Goal: Task Accomplishment & Management: Manage account settings

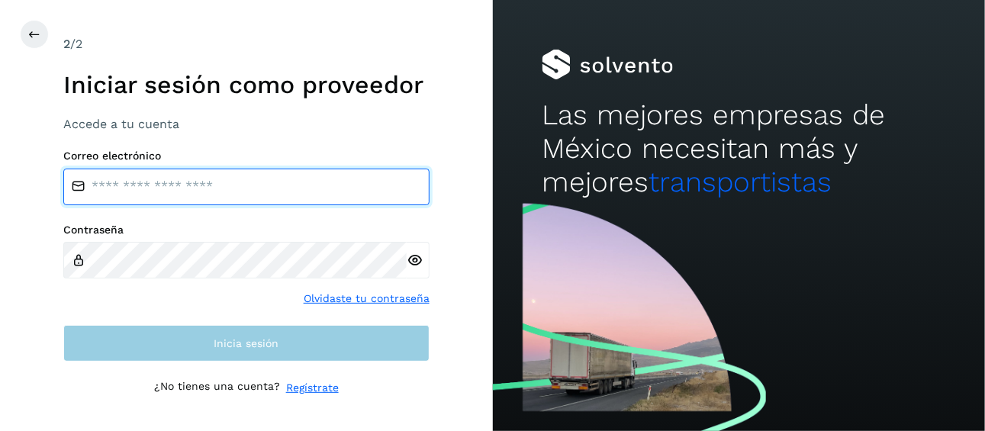
type input "**********"
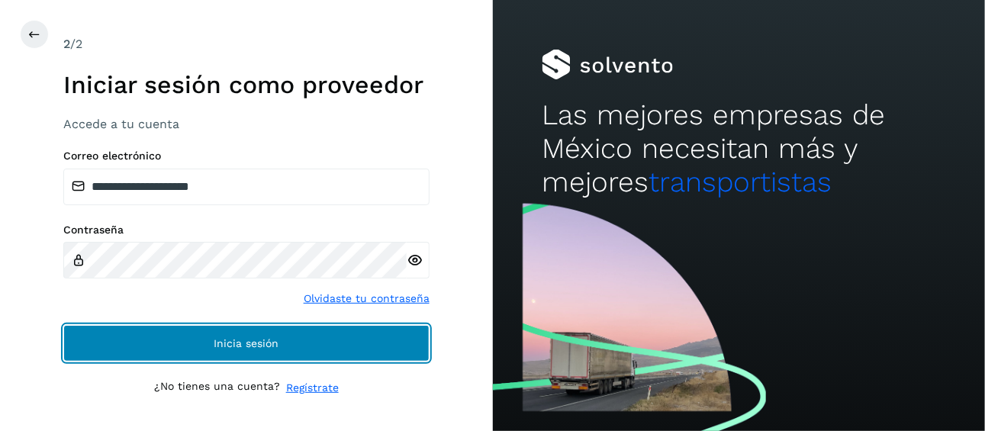
click at [247, 343] on span "Inicia sesión" at bounding box center [246, 343] width 65 height 11
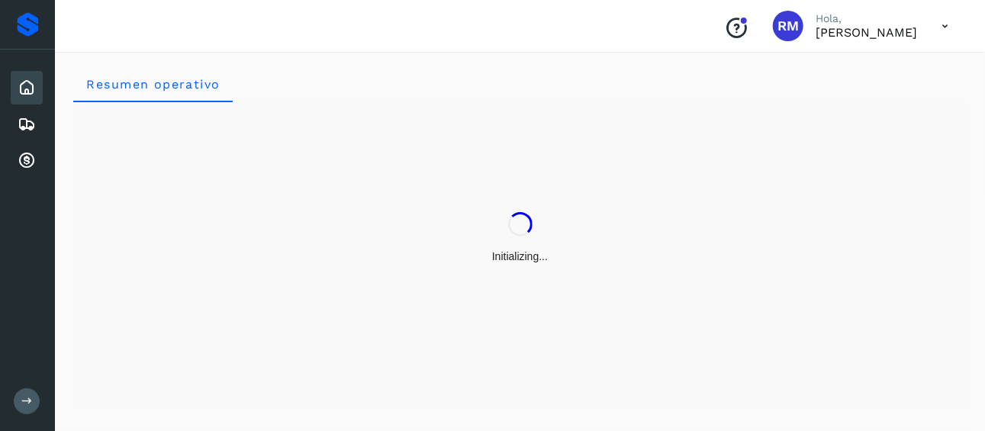
click at [24, 405] on icon at bounding box center [26, 400] width 11 height 11
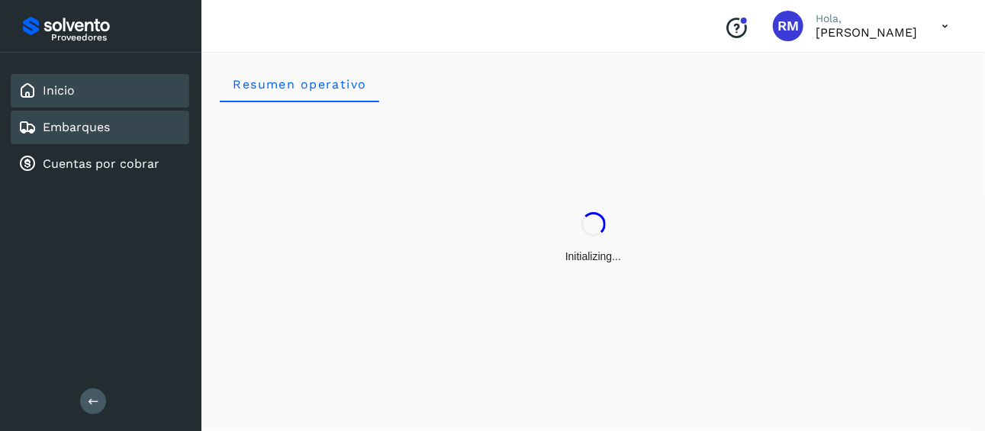
click at [93, 130] on link "Embarques" at bounding box center [76, 127] width 67 height 15
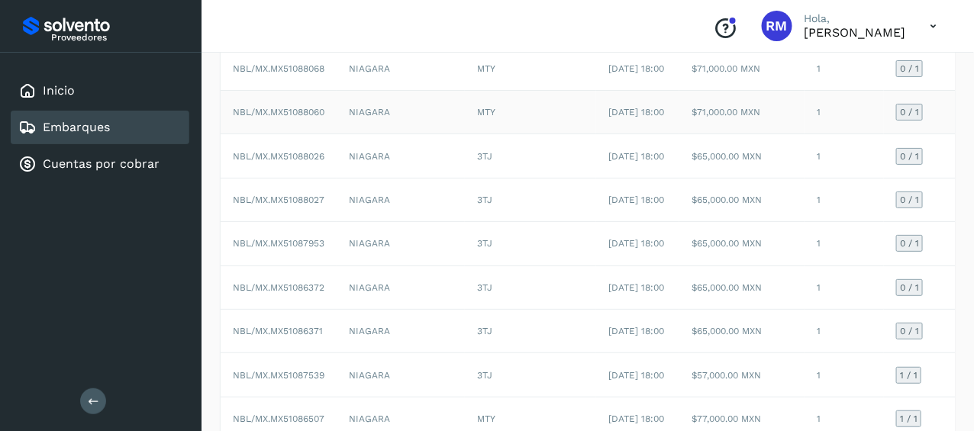
scroll to position [153, 0]
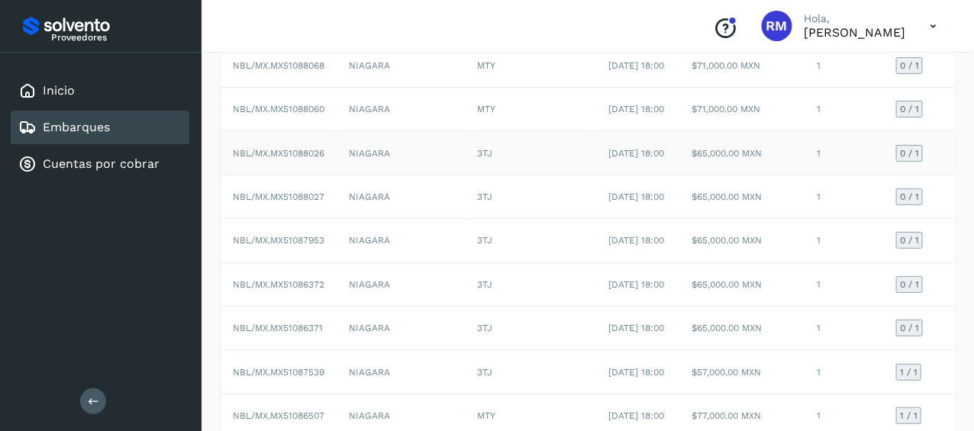
click at [256, 159] on span "NBL/MX.MX51088026" at bounding box center [279, 153] width 92 height 11
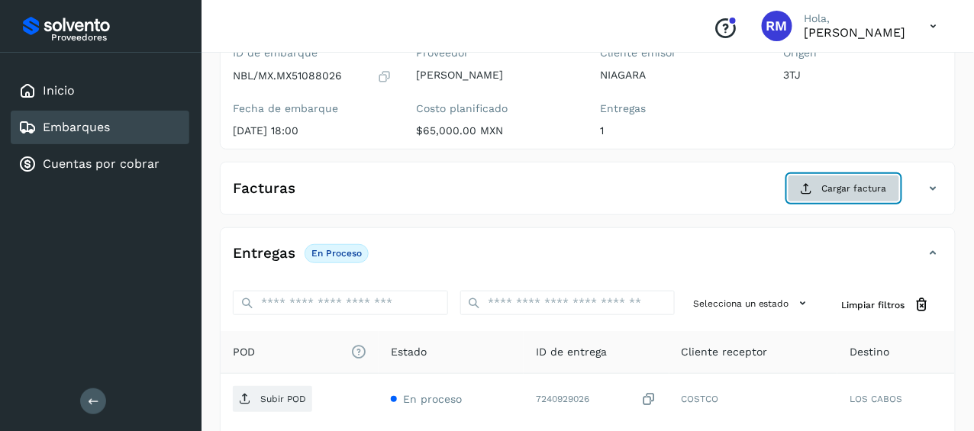
click at [833, 189] on span "Cargar factura" at bounding box center [854, 189] width 65 height 14
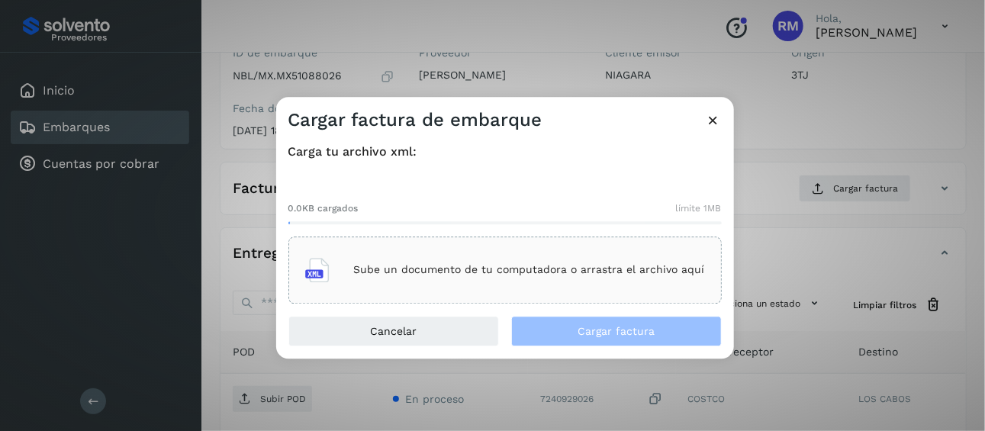
click at [486, 261] on div "Sube un documento de tu computadora o arrastra el archivo aquí" at bounding box center [505, 270] width 400 height 41
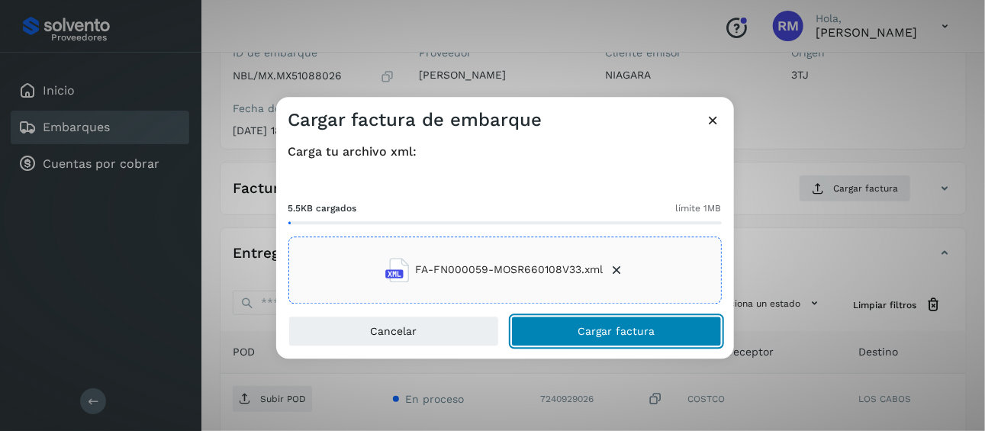
click at [582, 326] on span "Cargar factura" at bounding box center [616, 331] width 77 height 11
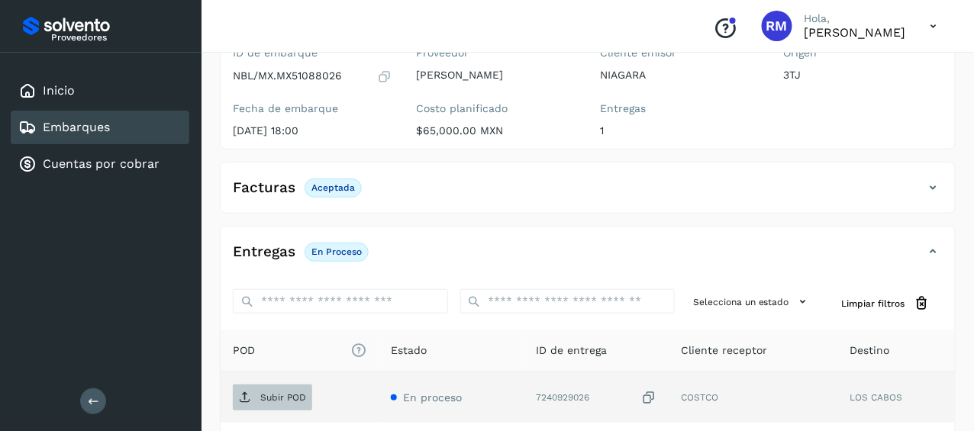
click at [264, 396] on p "Subir POD" at bounding box center [283, 397] width 46 height 11
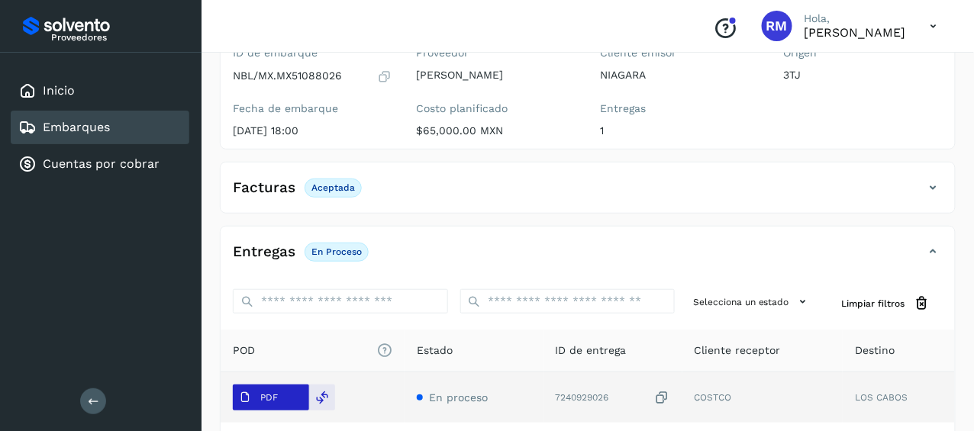
click at [255, 394] on span "PDF" at bounding box center [258, 397] width 51 height 24
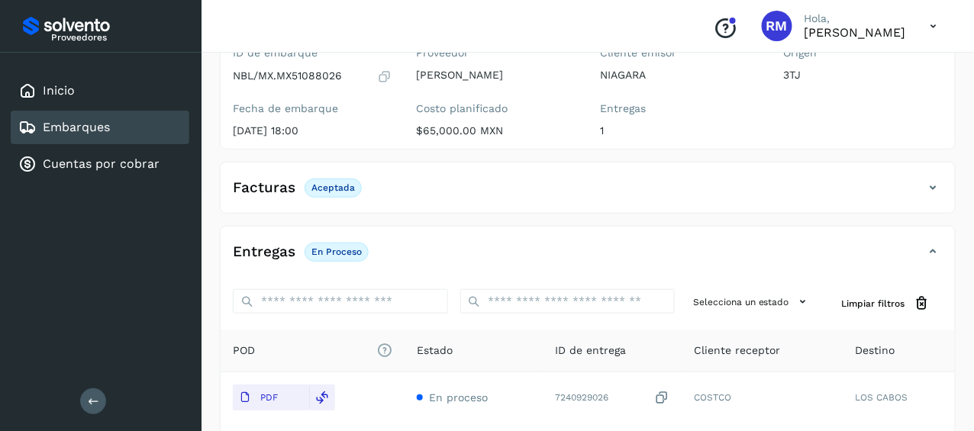
click at [148, 122] on div "Embarques" at bounding box center [100, 128] width 179 height 34
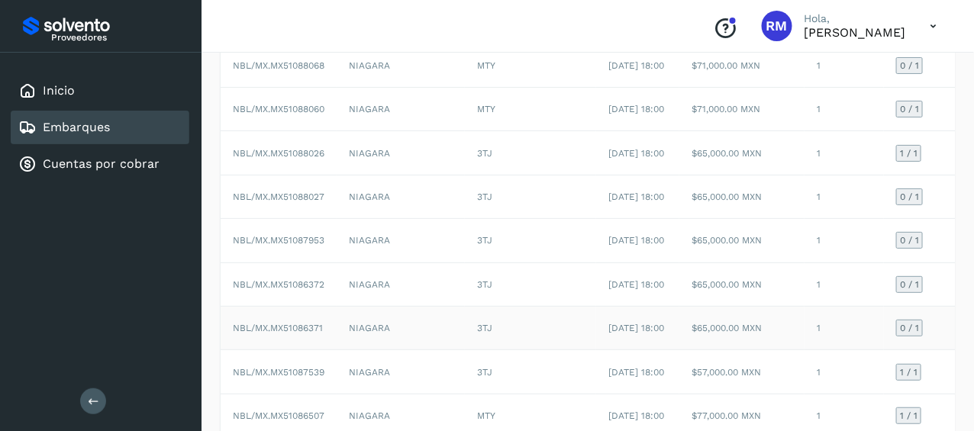
click at [308, 334] on span "NBL/MX.MX51086371" at bounding box center [278, 328] width 90 height 11
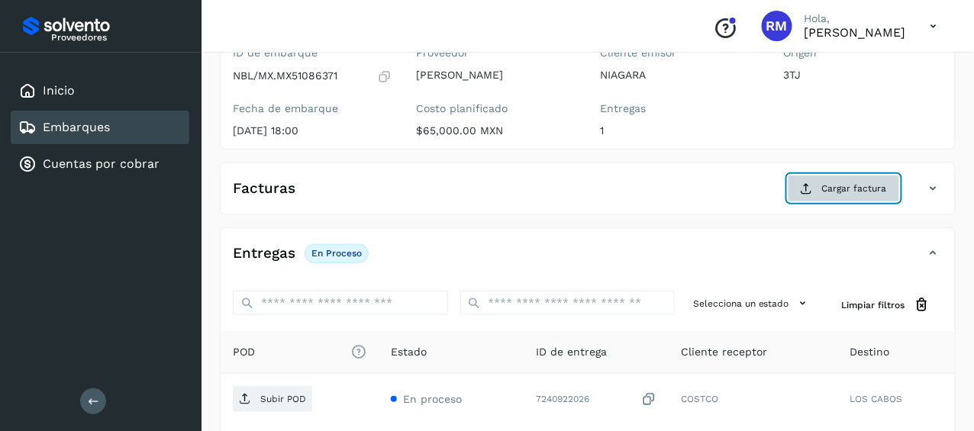
click at [842, 186] on span "Cargar factura" at bounding box center [854, 189] width 65 height 14
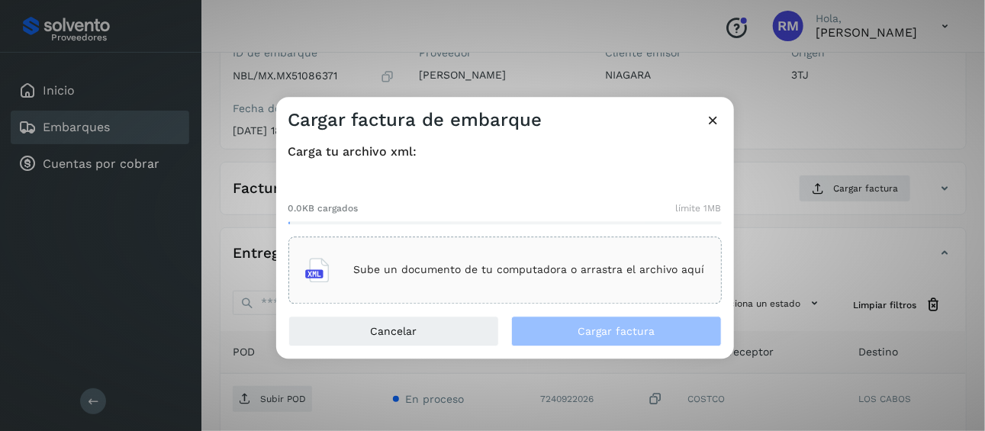
click at [489, 277] on div "Sube un documento de tu computadora o arrastra el archivo aquí" at bounding box center [505, 270] width 400 height 41
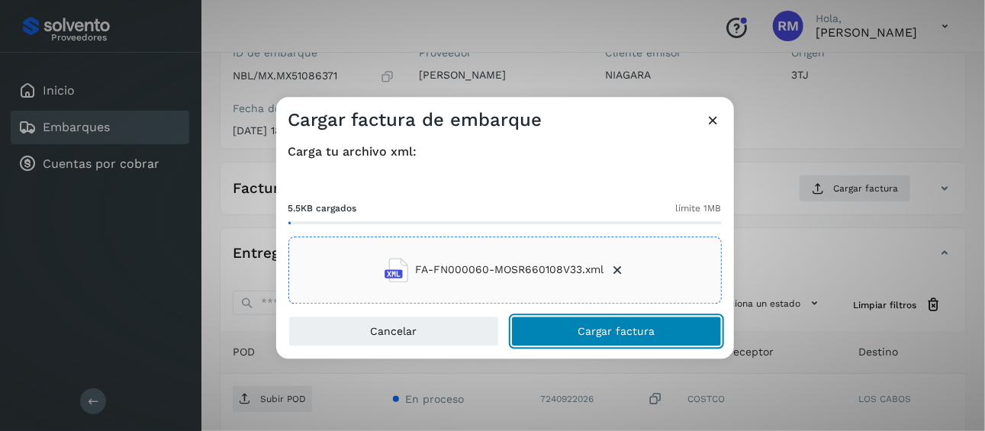
click at [575, 330] on button "Cargar factura" at bounding box center [616, 331] width 211 height 31
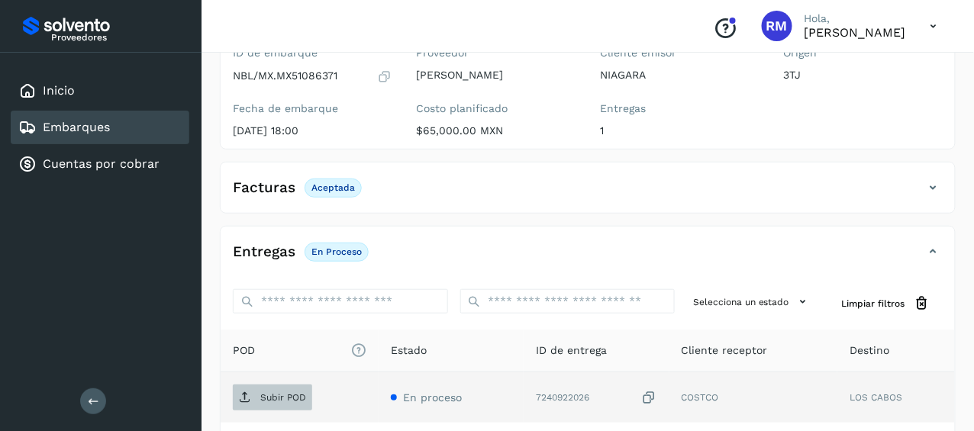
click at [269, 392] on p "Subir POD" at bounding box center [283, 397] width 46 height 11
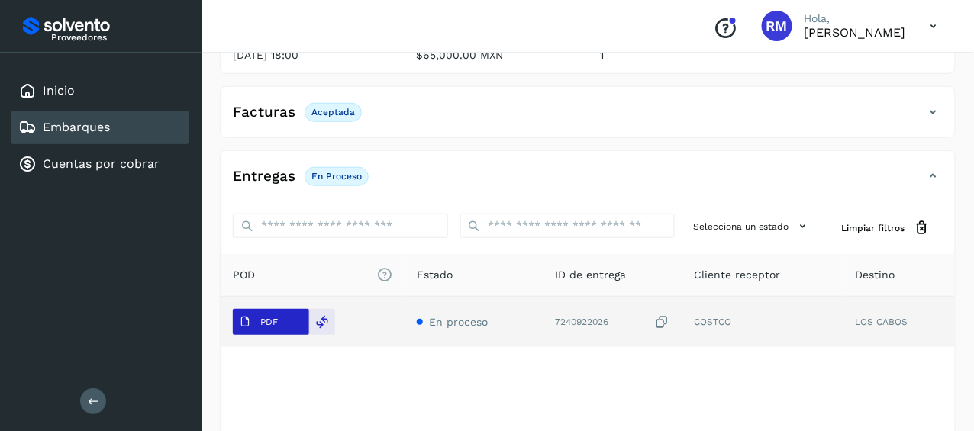
scroll to position [153, 0]
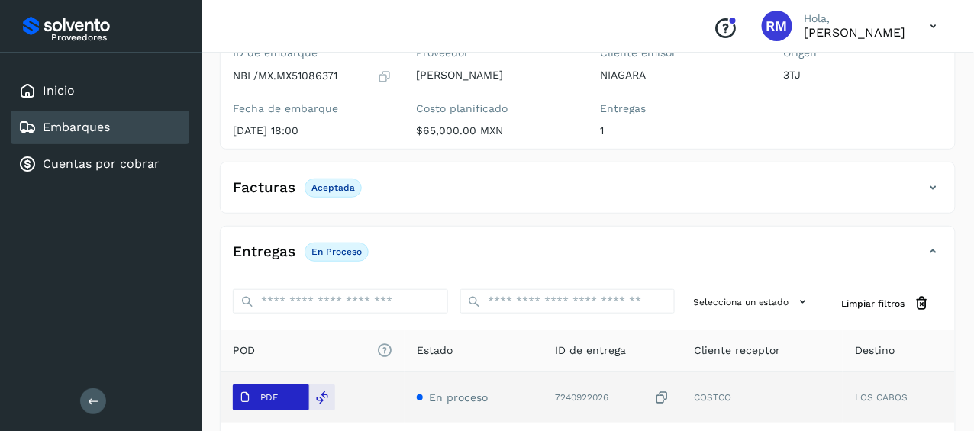
click at [266, 394] on p "PDF" at bounding box center [269, 397] width 18 height 11
click at [270, 399] on p "PDF" at bounding box center [269, 397] width 18 height 11
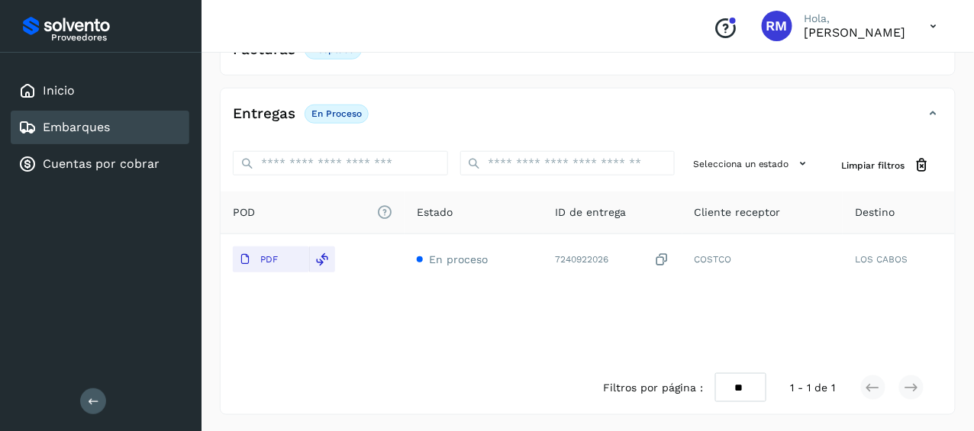
click at [114, 127] on div "Embarques" at bounding box center [100, 128] width 179 height 34
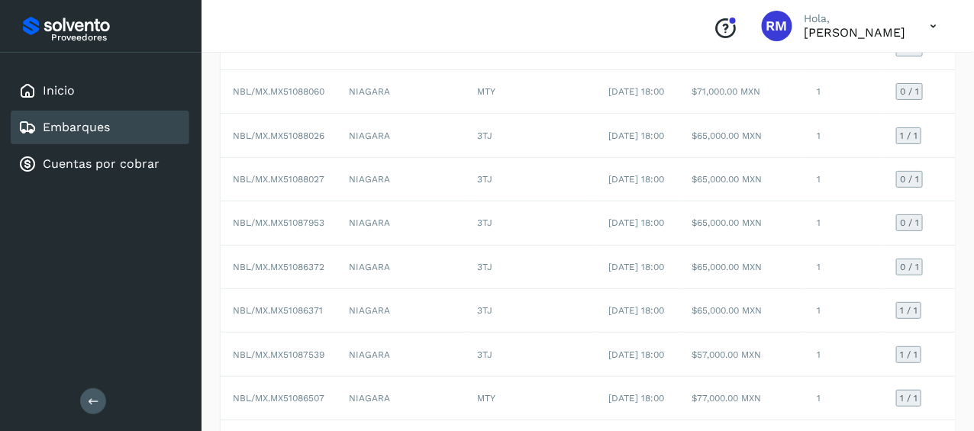
scroll to position [291, 0]
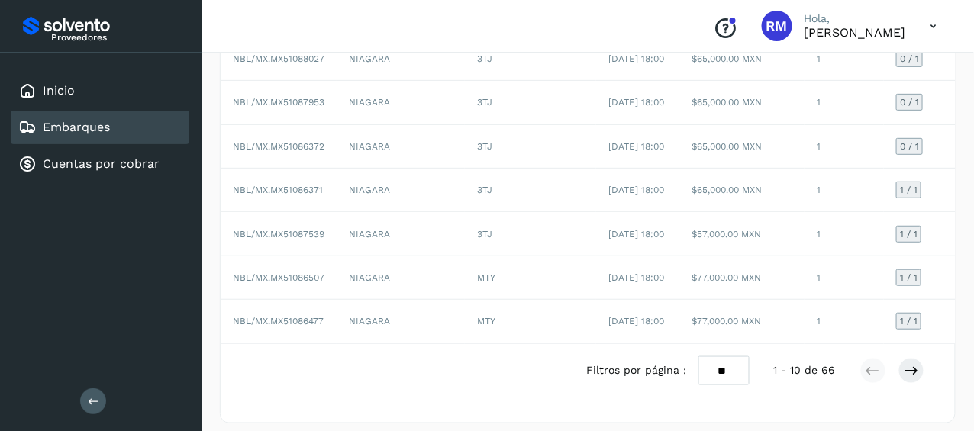
click at [93, 407] on button at bounding box center [93, 402] width 26 height 26
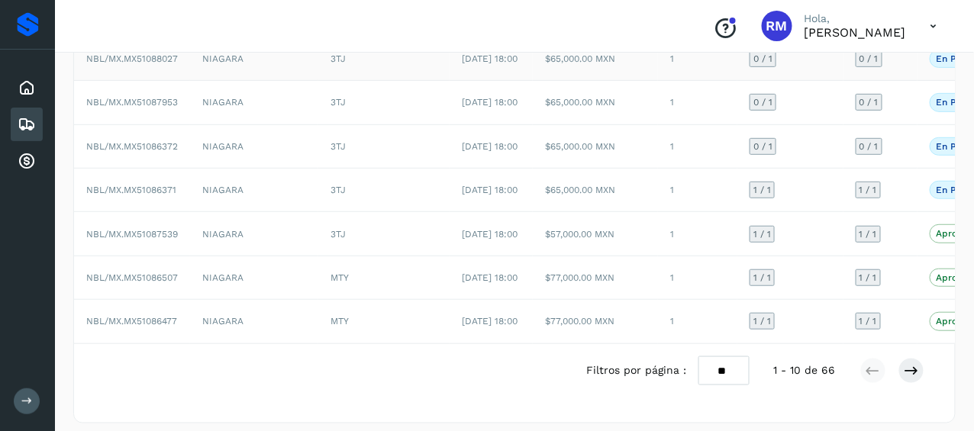
click at [133, 64] on span "NBL/MX.MX51088027" at bounding box center [132, 58] width 92 height 11
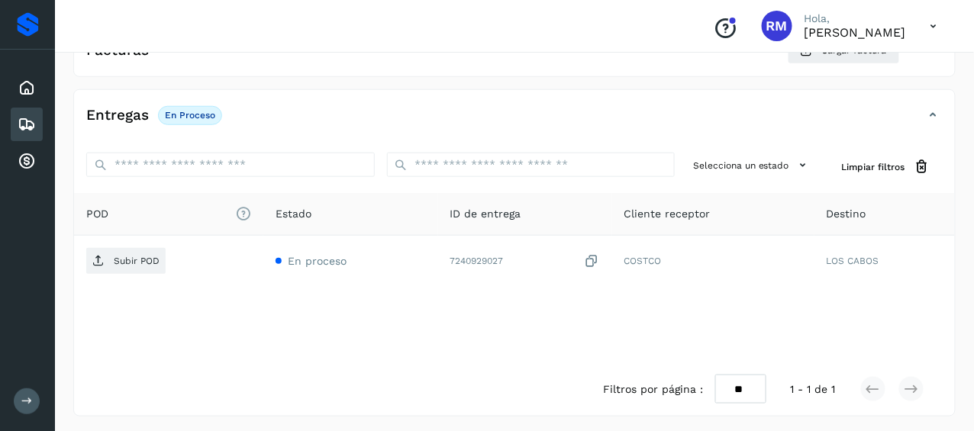
scroll to position [214, 0]
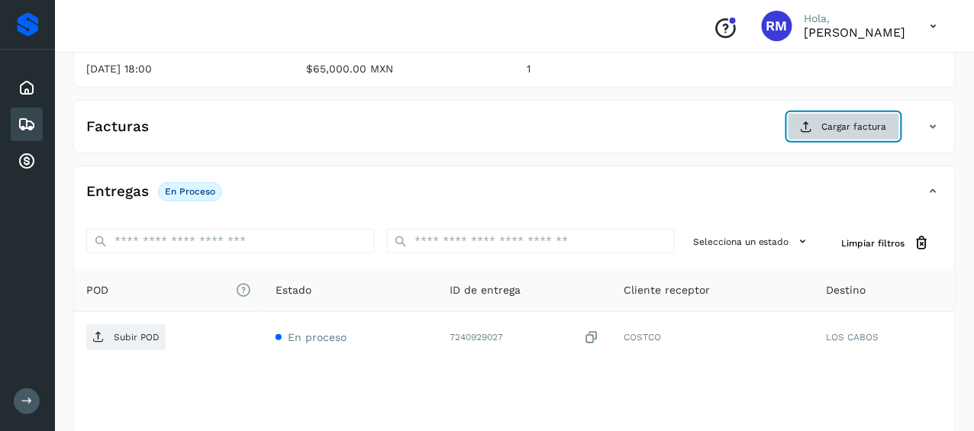
click at [818, 121] on button "Cargar factura" at bounding box center [844, 126] width 112 height 27
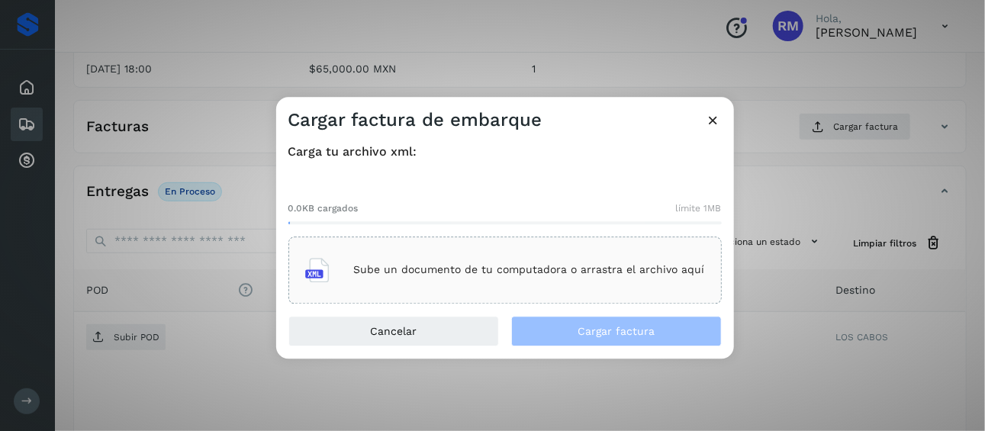
click at [452, 267] on p "Sube un documento de tu computadora o arrastra el archivo aquí" at bounding box center [529, 270] width 351 height 13
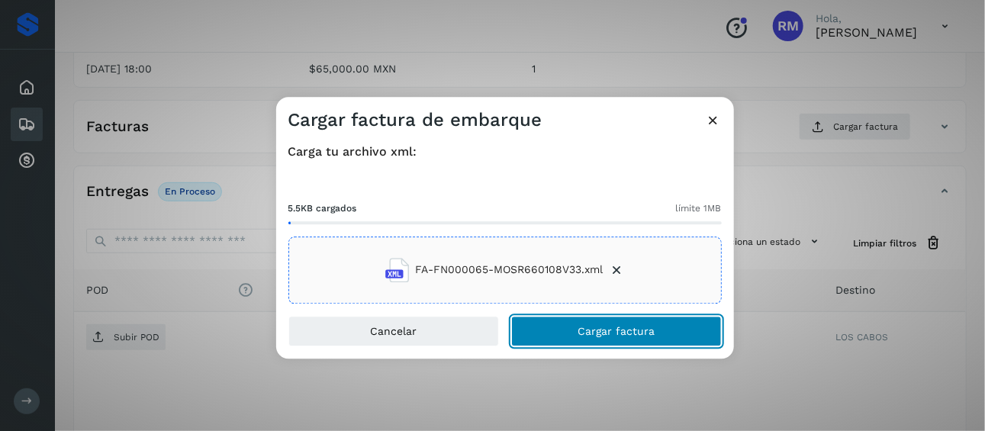
click at [620, 327] on span "Cargar factura" at bounding box center [616, 331] width 77 height 11
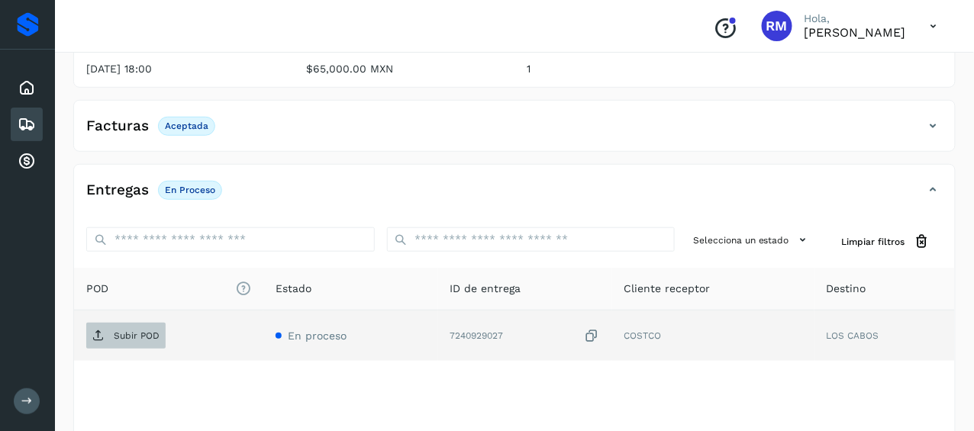
click at [118, 332] on p "Subir POD" at bounding box center [137, 336] width 46 height 11
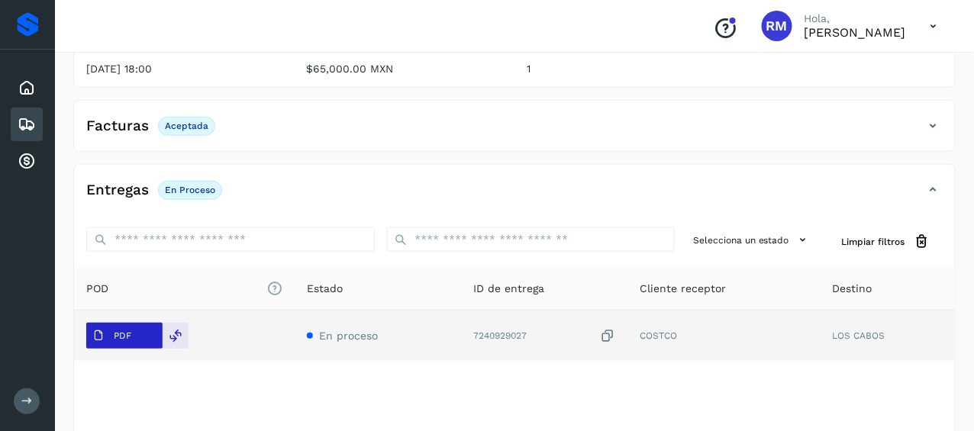
click at [129, 331] on p "PDF" at bounding box center [123, 336] width 18 height 11
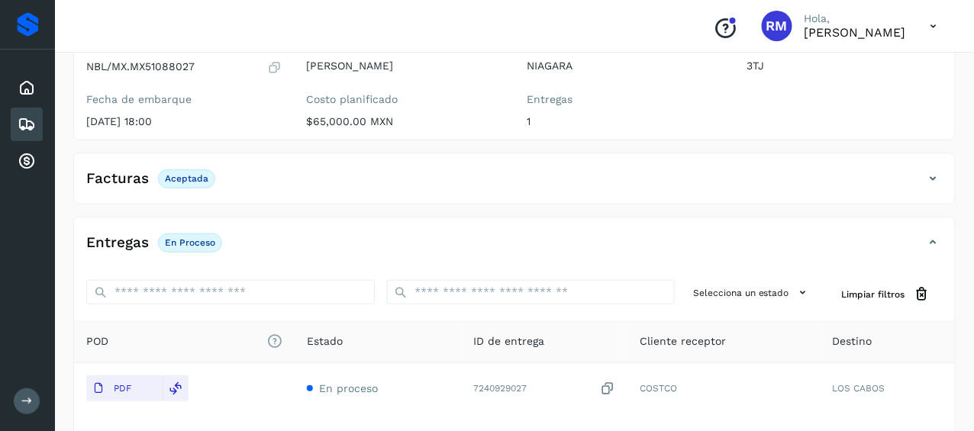
scroll to position [138, 0]
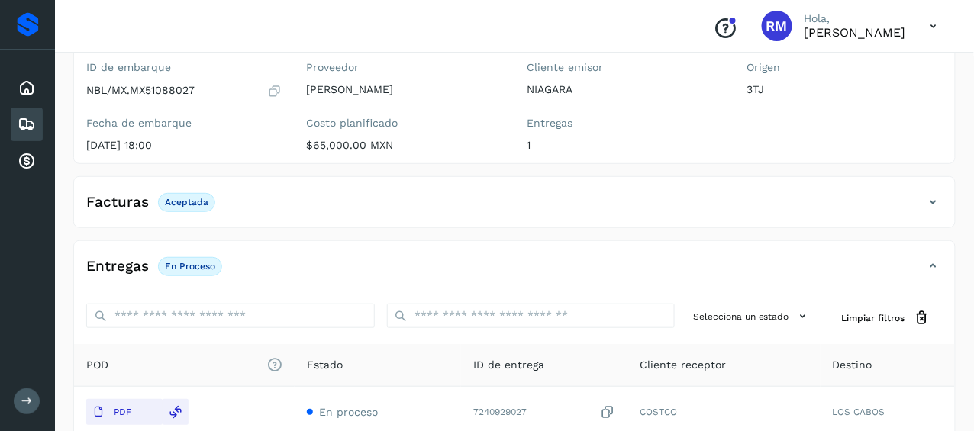
click at [37, 404] on button at bounding box center [27, 402] width 26 height 26
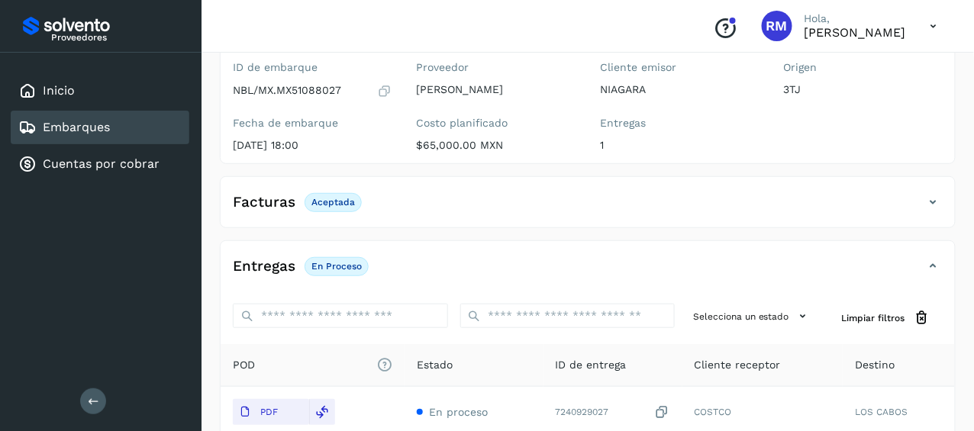
click at [131, 133] on div "Embarques" at bounding box center [100, 128] width 179 height 34
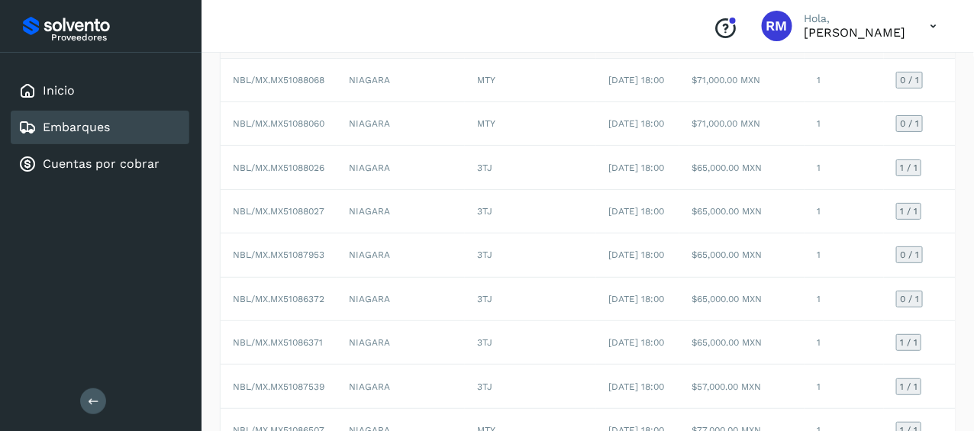
click at [92, 401] on icon at bounding box center [93, 400] width 11 height 11
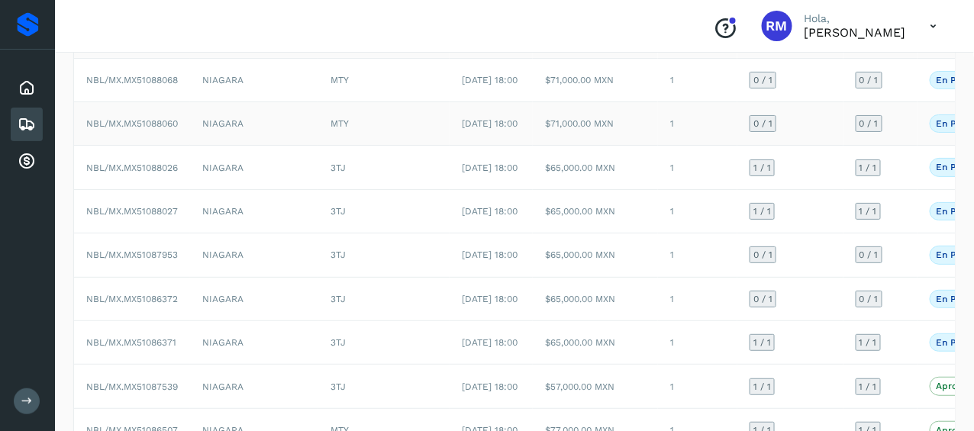
click at [154, 128] on td "NBL/MX.MX51088060" at bounding box center [132, 124] width 116 height 44
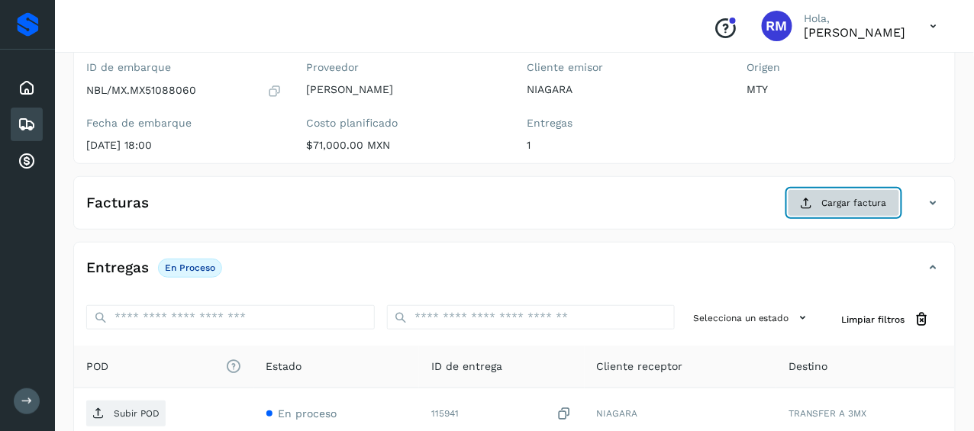
click at [834, 198] on span "Cargar factura" at bounding box center [854, 203] width 65 height 14
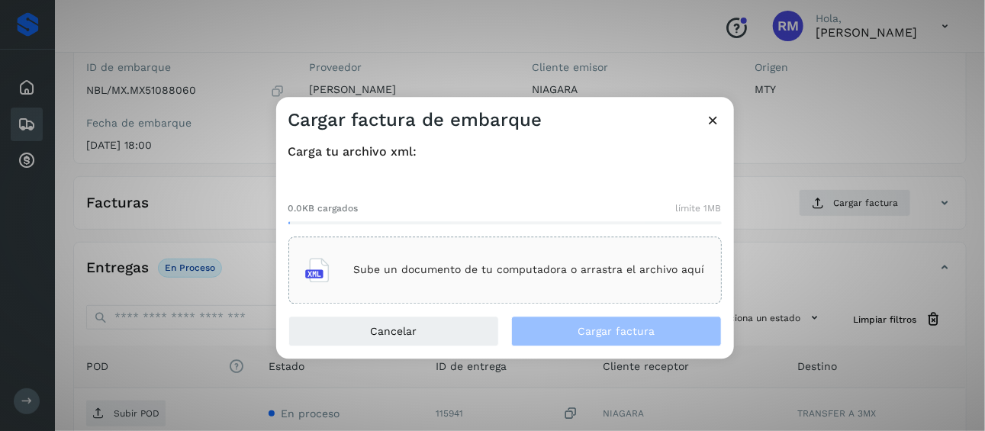
click at [524, 276] on p "Sube un documento de tu computadora o arrastra el archivo aquí" at bounding box center [529, 270] width 351 height 13
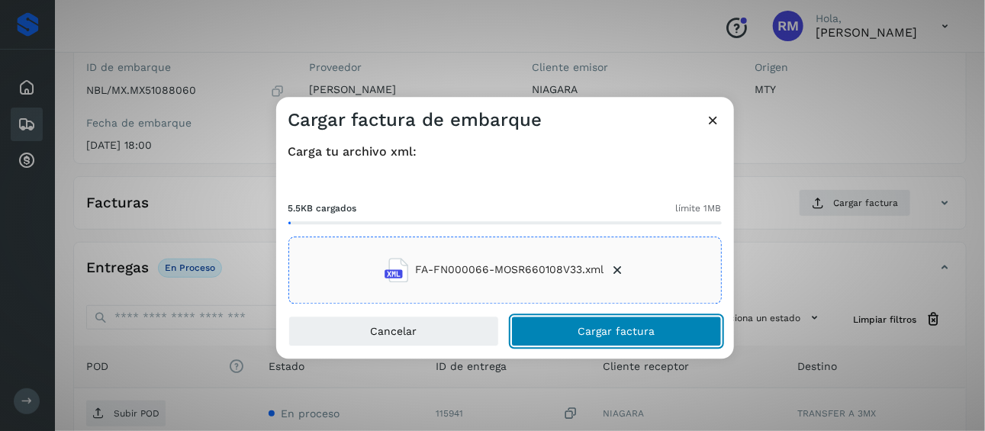
click at [574, 334] on button "Cargar factura" at bounding box center [616, 331] width 211 height 31
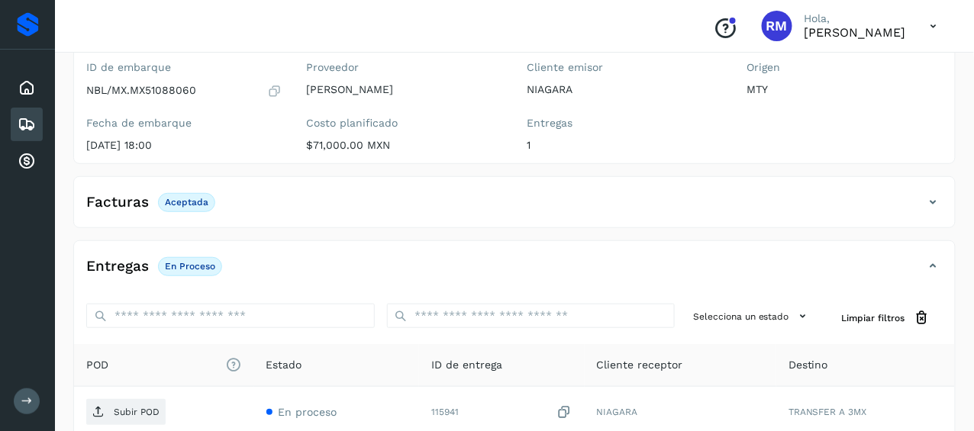
scroll to position [214, 0]
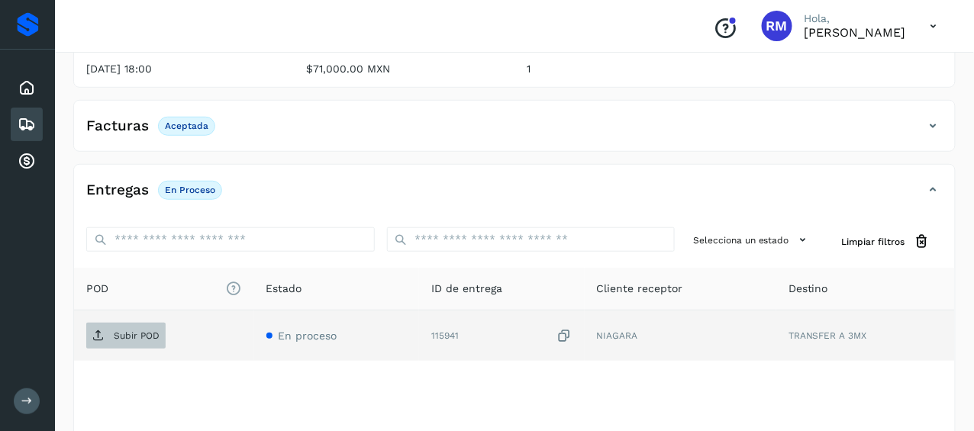
click at [112, 333] on span "Subir POD" at bounding box center [125, 336] width 79 height 24
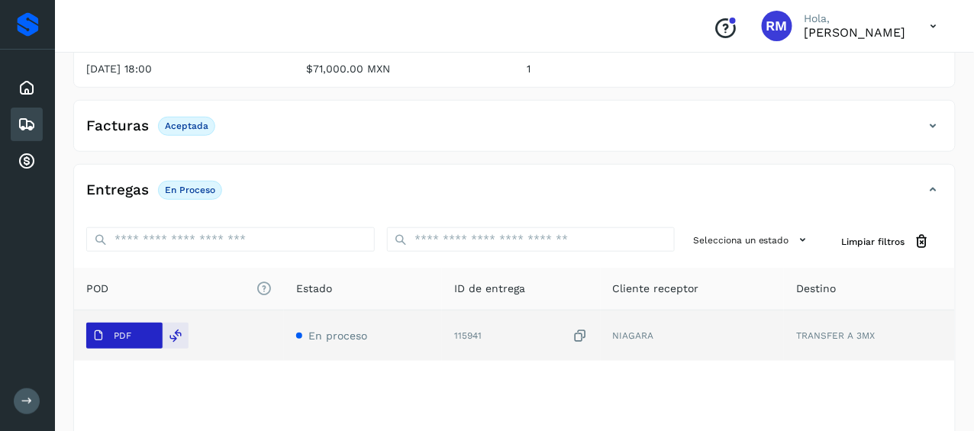
click at [127, 337] on p "PDF" at bounding box center [123, 336] width 18 height 11
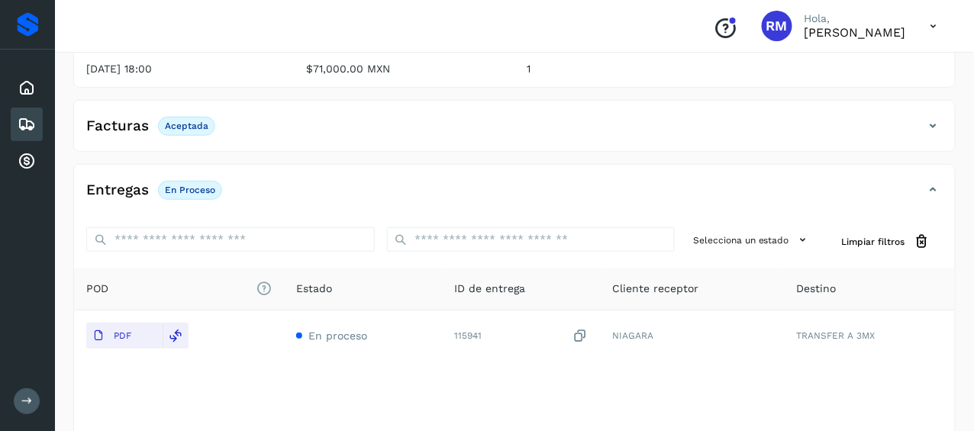
click at [33, 399] on button at bounding box center [27, 402] width 26 height 26
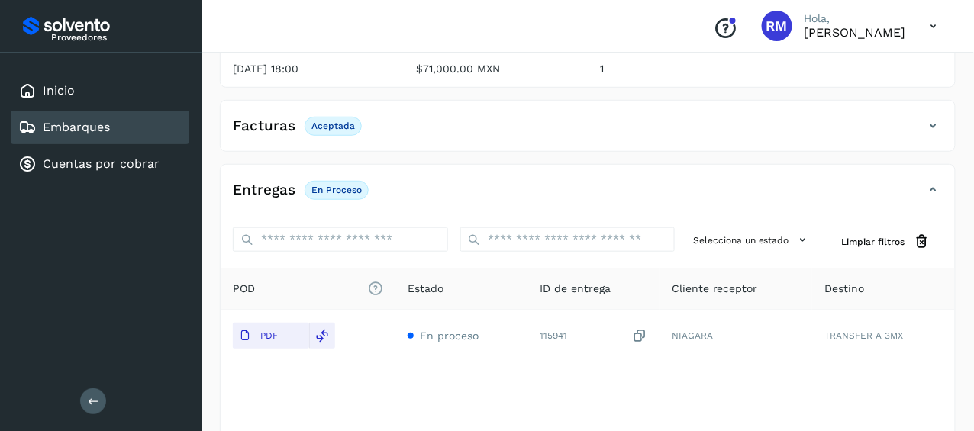
click at [137, 130] on div "Embarques" at bounding box center [100, 128] width 179 height 34
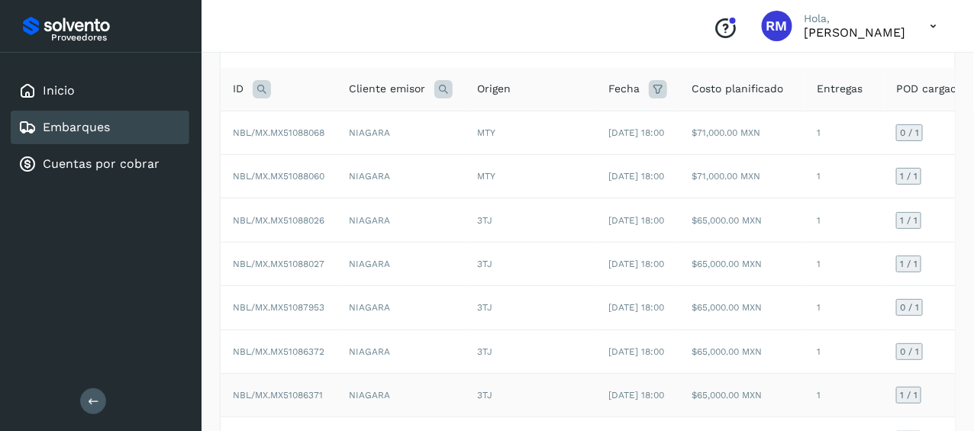
scroll to position [62, 0]
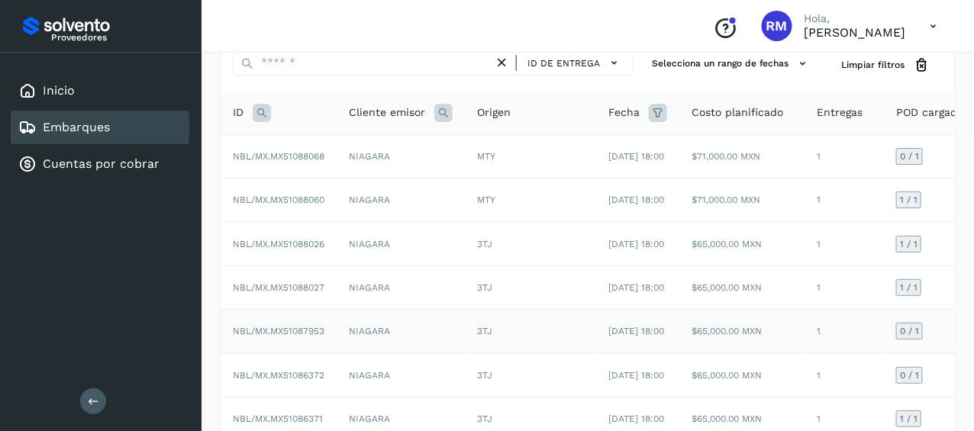
click at [295, 337] on span "NBL/MX.MX51087953" at bounding box center [279, 331] width 92 height 11
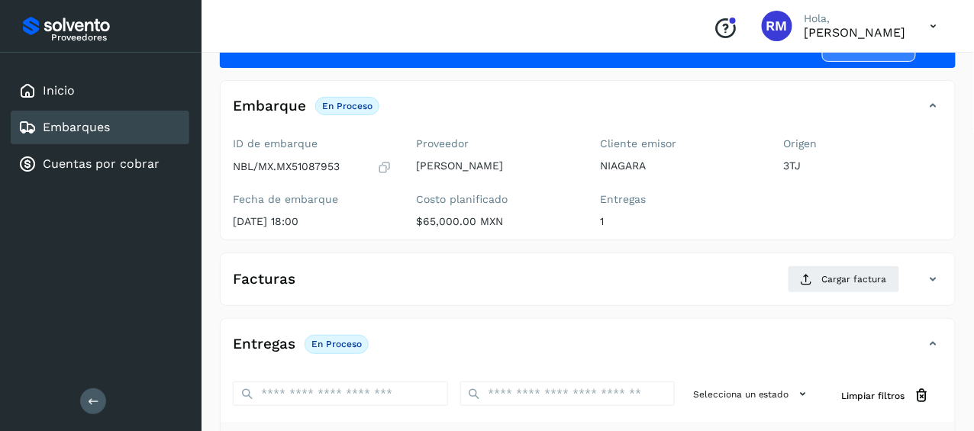
scroll to position [137, 0]
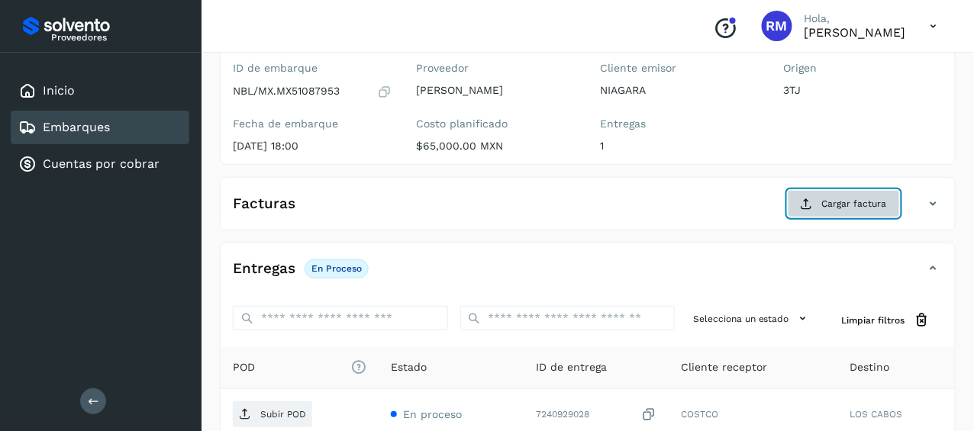
click at [854, 200] on span "Cargar factura" at bounding box center [854, 204] width 65 height 14
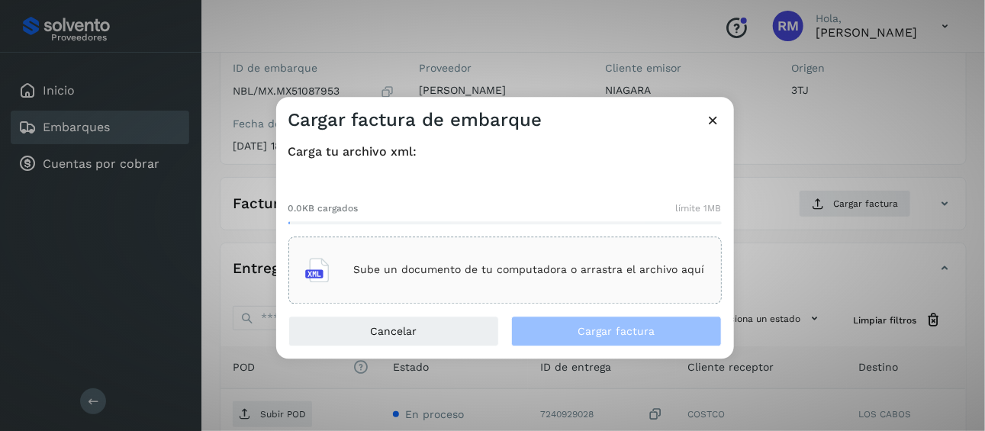
click at [503, 274] on p "Sube un documento de tu computadora o arrastra el archivo aquí" at bounding box center [529, 270] width 351 height 13
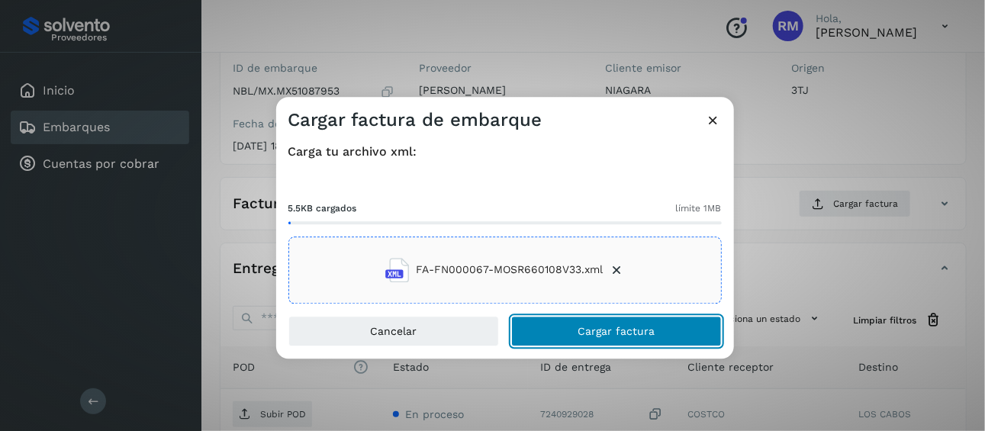
click at [600, 334] on span "Cargar factura" at bounding box center [616, 331] width 77 height 11
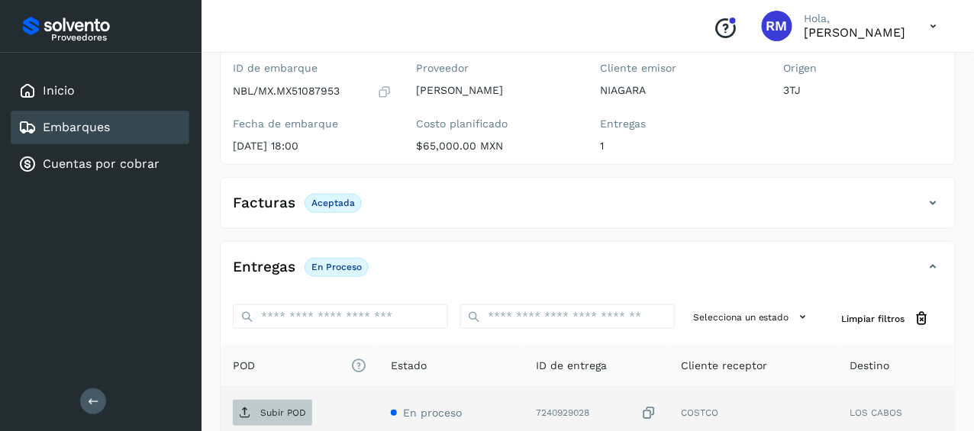
click at [269, 408] on p "Subir POD" at bounding box center [283, 413] width 46 height 11
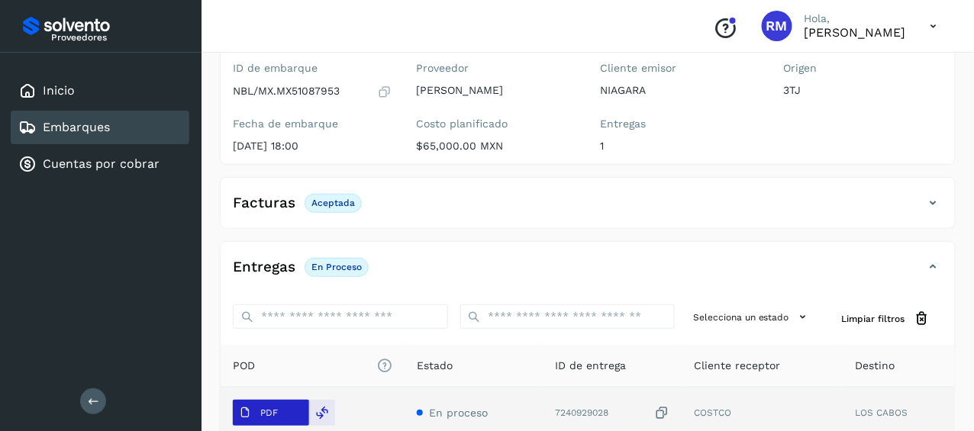
click at [269, 410] on p "PDF" at bounding box center [269, 413] width 18 height 11
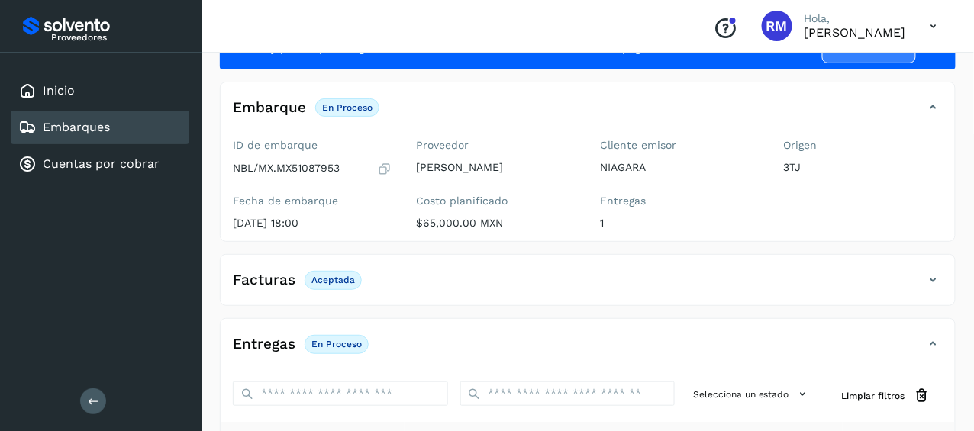
scroll to position [0, 0]
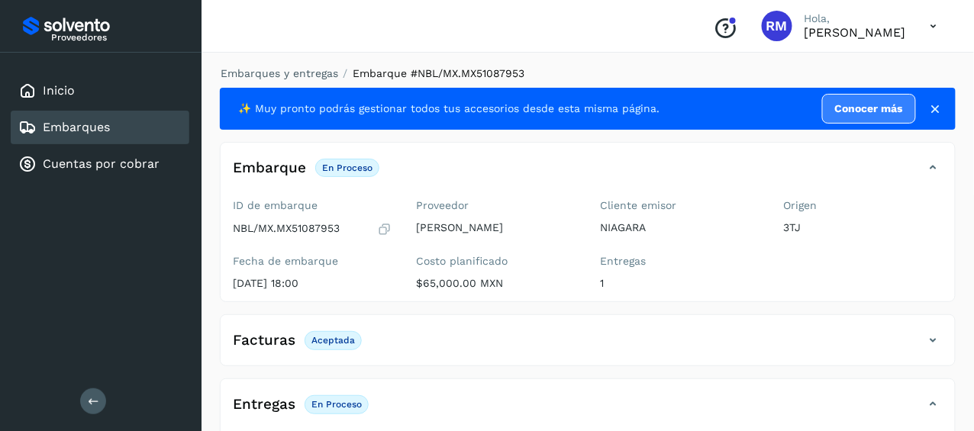
click at [98, 130] on link "Embarques" at bounding box center [76, 127] width 67 height 15
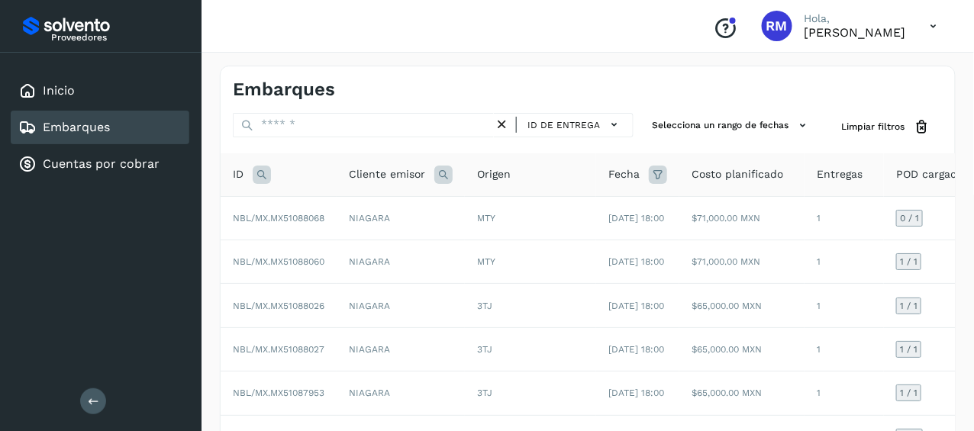
click at [92, 402] on icon at bounding box center [93, 400] width 11 height 11
